Goal: Task Accomplishment & Management: Manage account settings

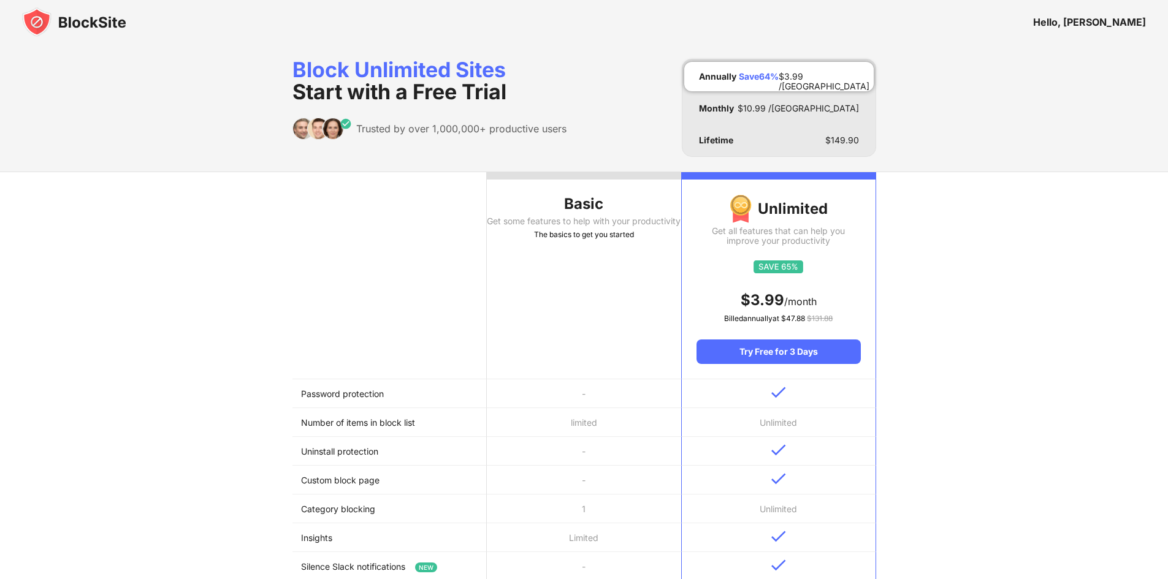
click at [88, 25] on img at bounding box center [74, 21] width 104 height 29
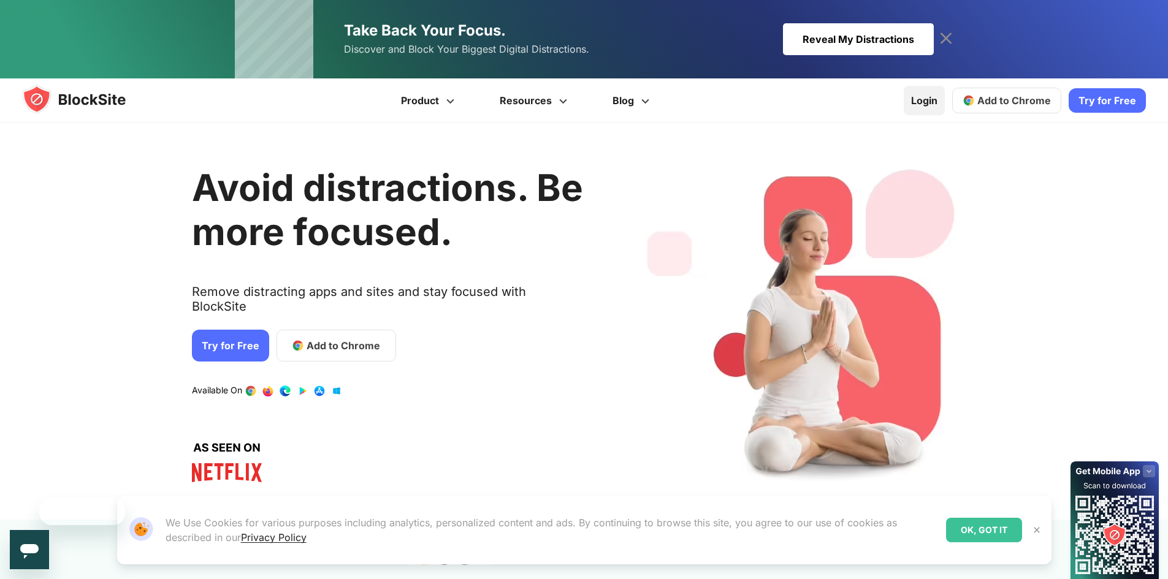
click at [909, 105] on link "Login" at bounding box center [924, 100] width 41 height 29
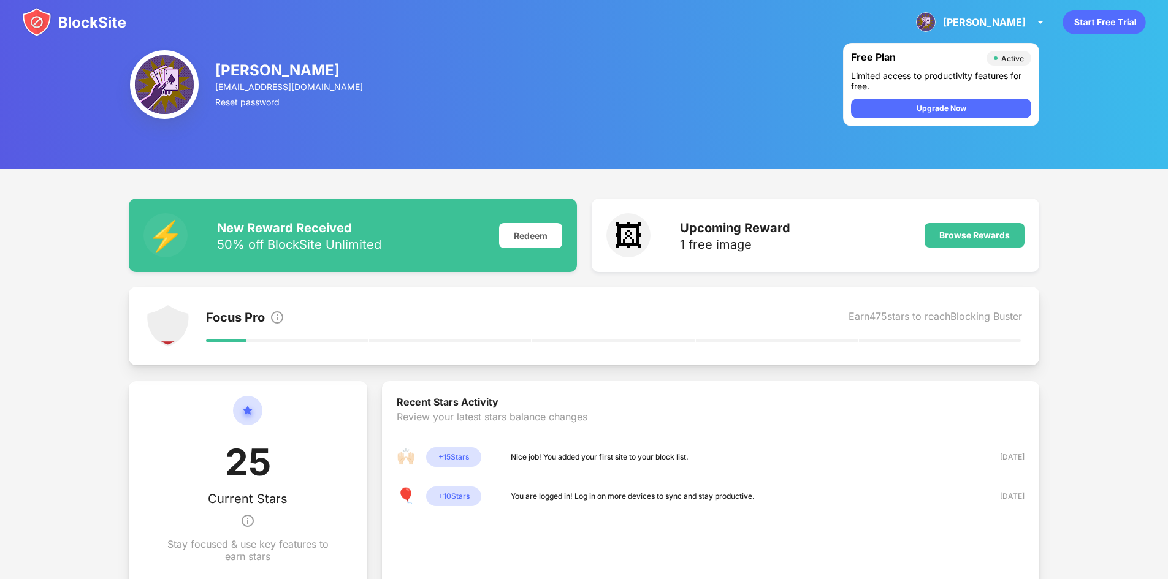
click at [68, 21] on img at bounding box center [74, 21] width 104 height 29
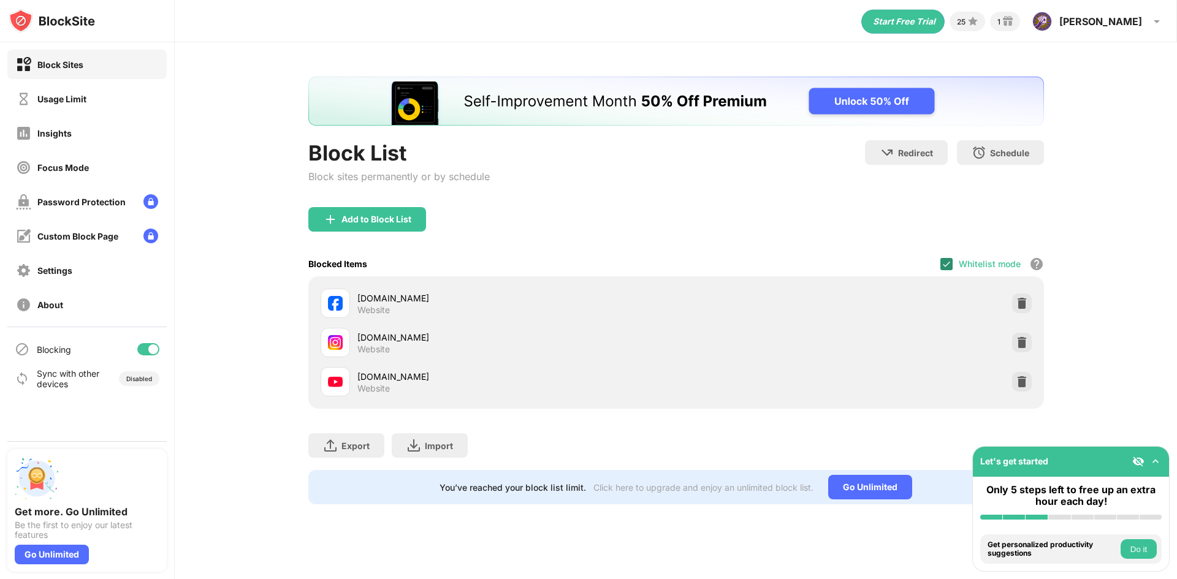
click at [944, 264] on img at bounding box center [947, 264] width 10 height 10
